Goal: Information Seeking & Learning: Learn about a topic

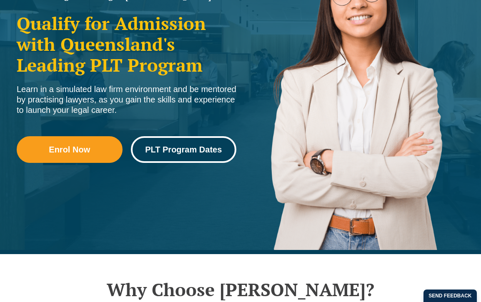
click at [192, 155] on link "PLT Program Dates" at bounding box center [184, 149] width 106 height 27
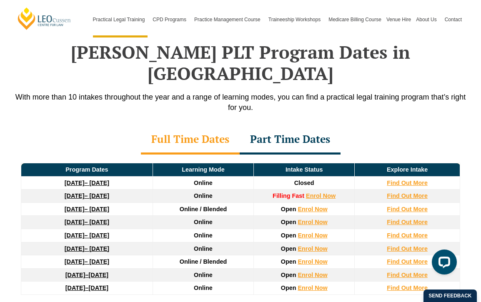
click at [291, 125] on div "Part Time Dates" at bounding box center [289, 139] width 101 height 29
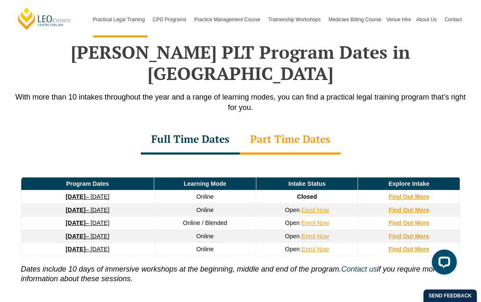
scroll to position [1093, 0]
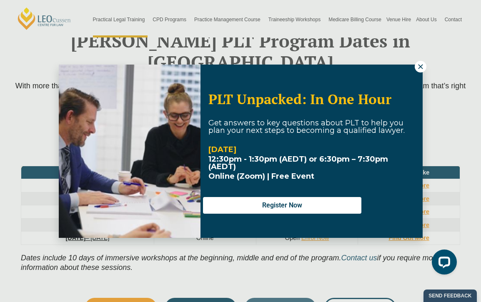
click at [418, 70] on icon at bounding box center [419, 66] width 7 height 7
